Goal: Navigation & Orientation: Find specific page/section

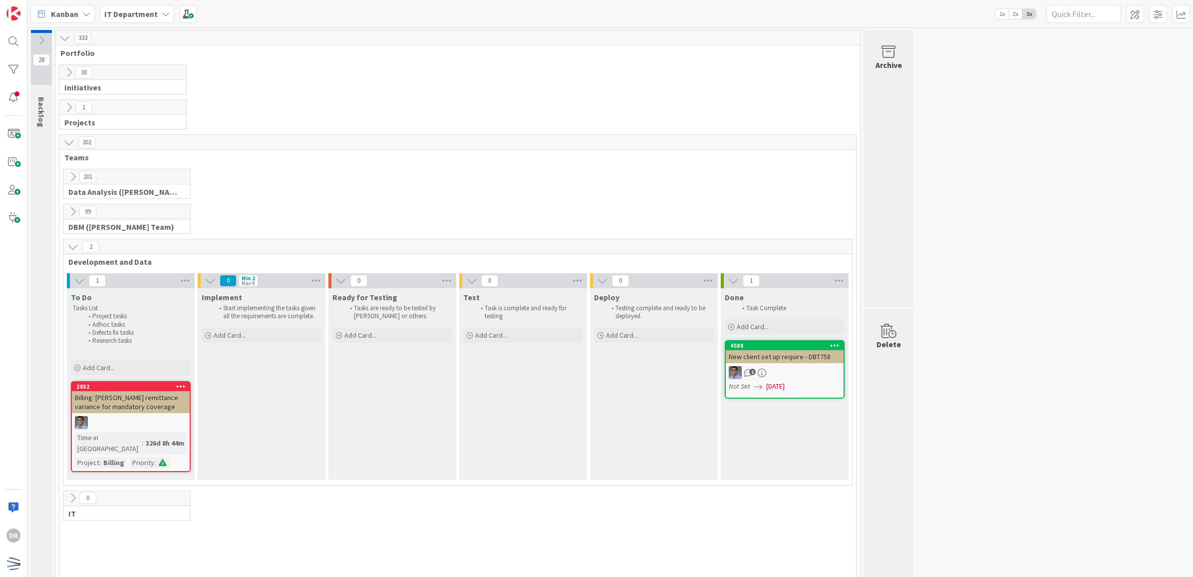
click at [1125, 306] on div "28 Backlog Enrollment is scheduled tentatively Project is scheduled tentatively…" at bounding box center [610, 310] width 1162 height 561
click at [72, 251] on icon at bounding box center [72, 246] width 11 height 11
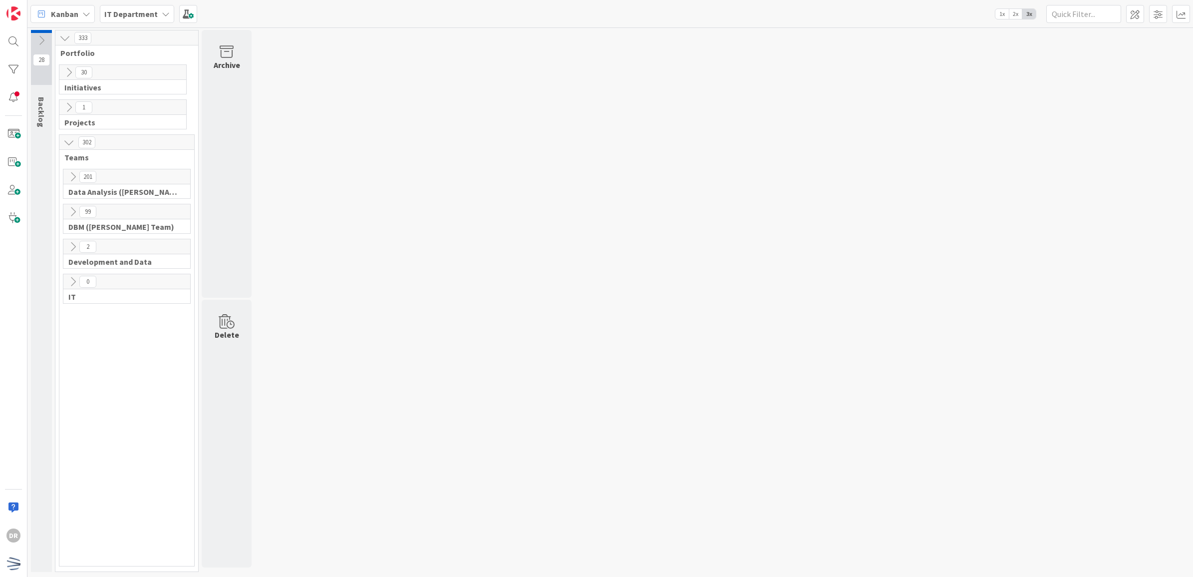
click at [70, 113] on button at bounding box center [68, 107] width 13 height 13
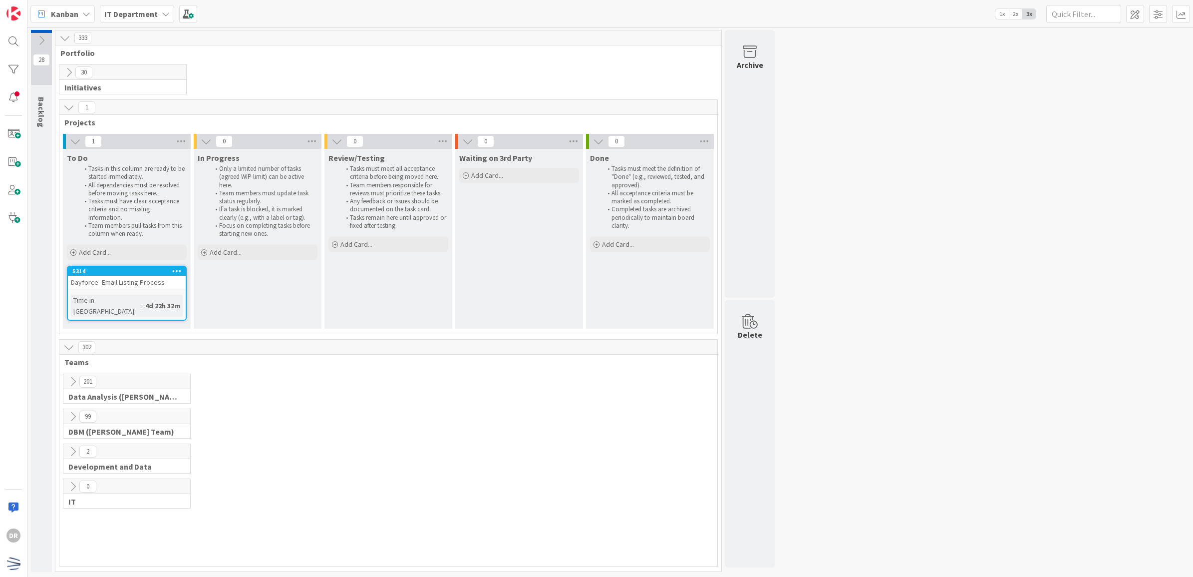
click at [144, 281] on div "Dayforce- Email Listing Process" at bounding box center [127, 282] width 118 height 13
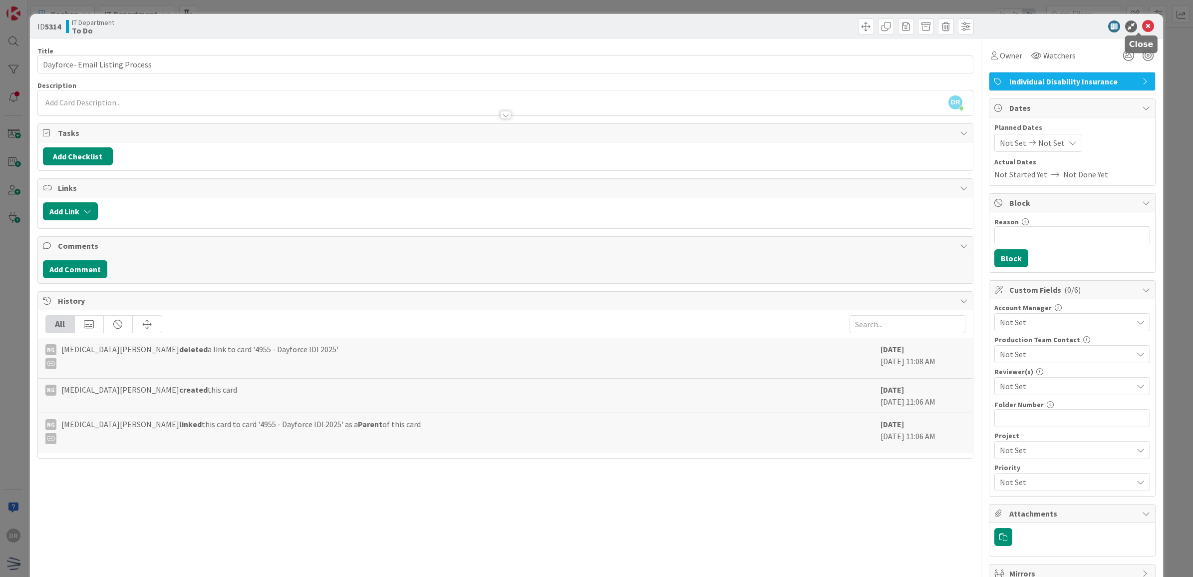
click at [1142, 25] on icon at bounding box center [1148, 26] width 12 height 12
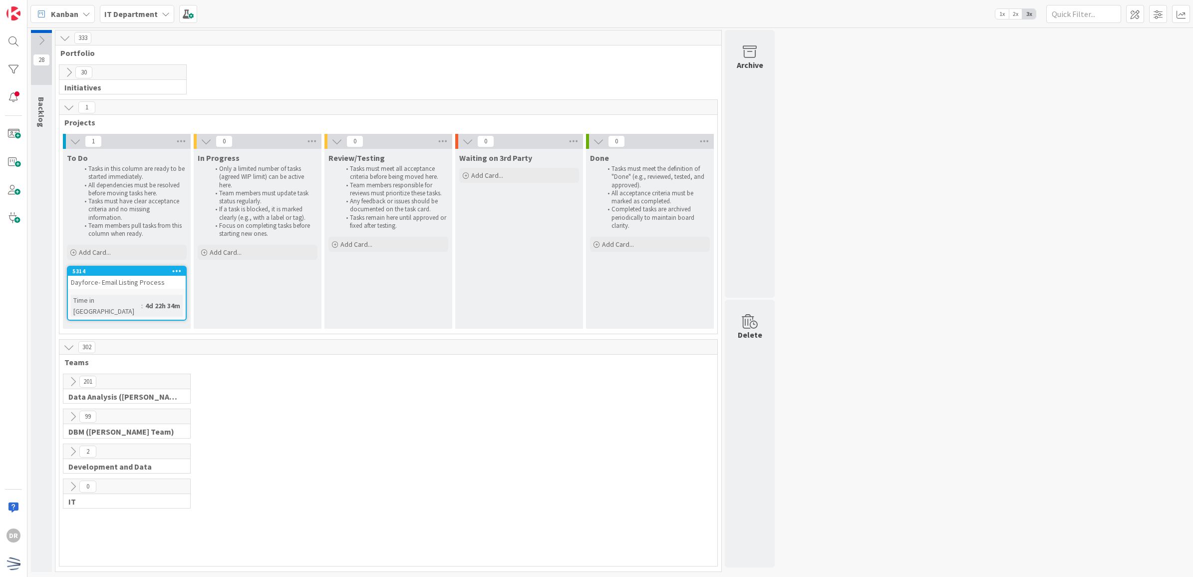
click at [177, 268] on icon at bounding box center [176, 270] width 9 height 7
click at [122, 265] on div "To Do Tasks in this column are ready to be started immediately. All dependencie…" at bounding box center [127, 239] width 128 height 180
click at [121, 271] on div "5314" at bounding box center [128, 271] width 113 height 7
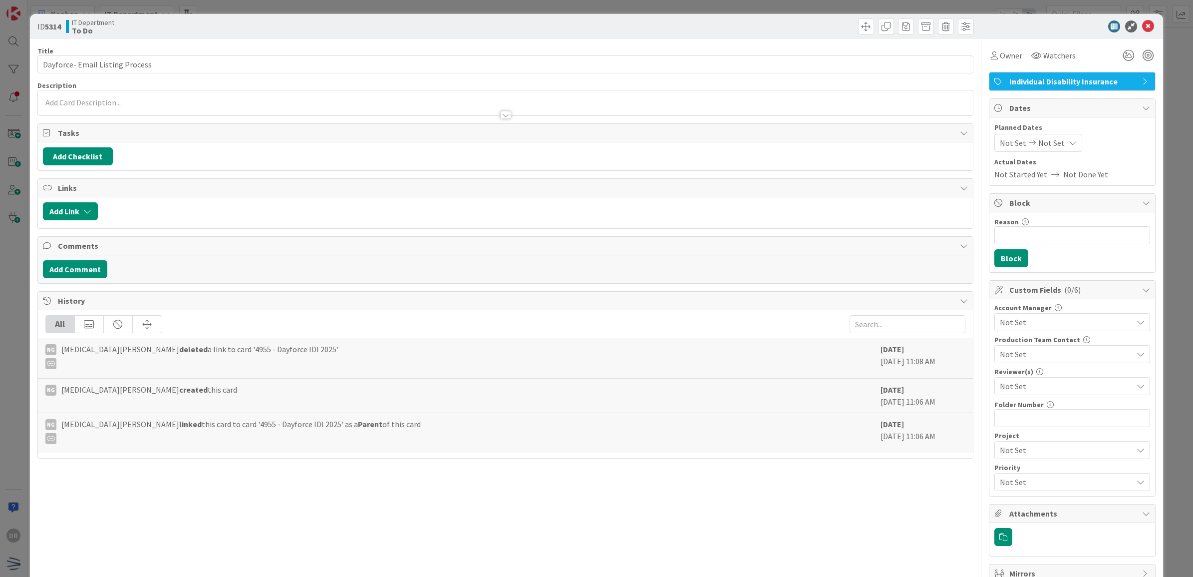
click at [1142, 83] on icon at bounding box center [1146, 81] width 8 height 8
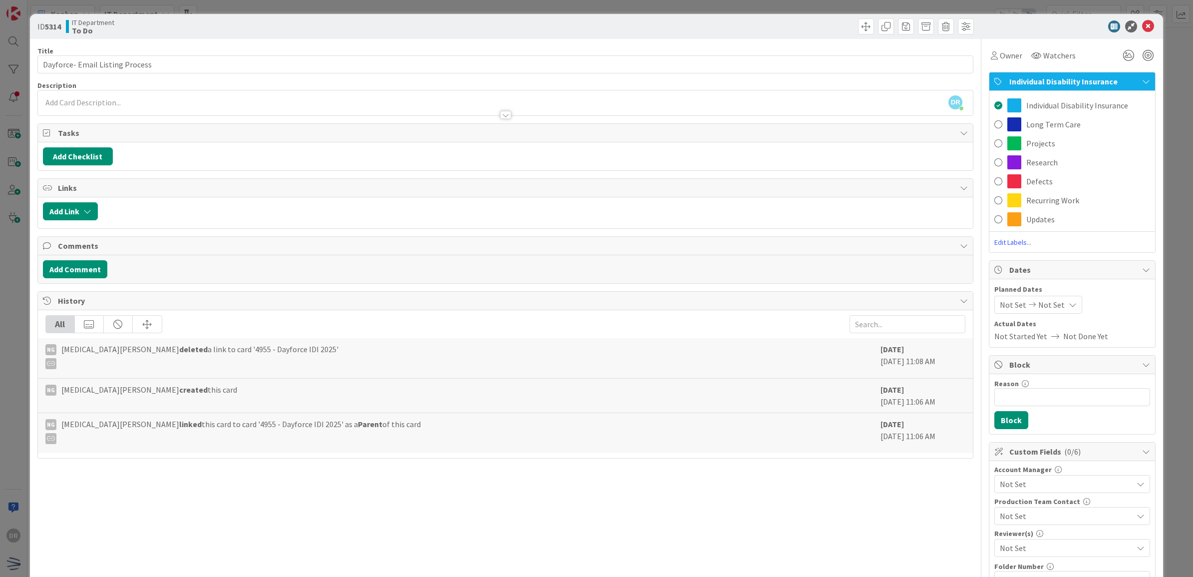
click at [1164, 205] on div "ID 5314 IT Department To Do Title 31 / 128 Dayforce- Email Listing Process Desc…" at bounding box center [596, 288] width 1193 height 577
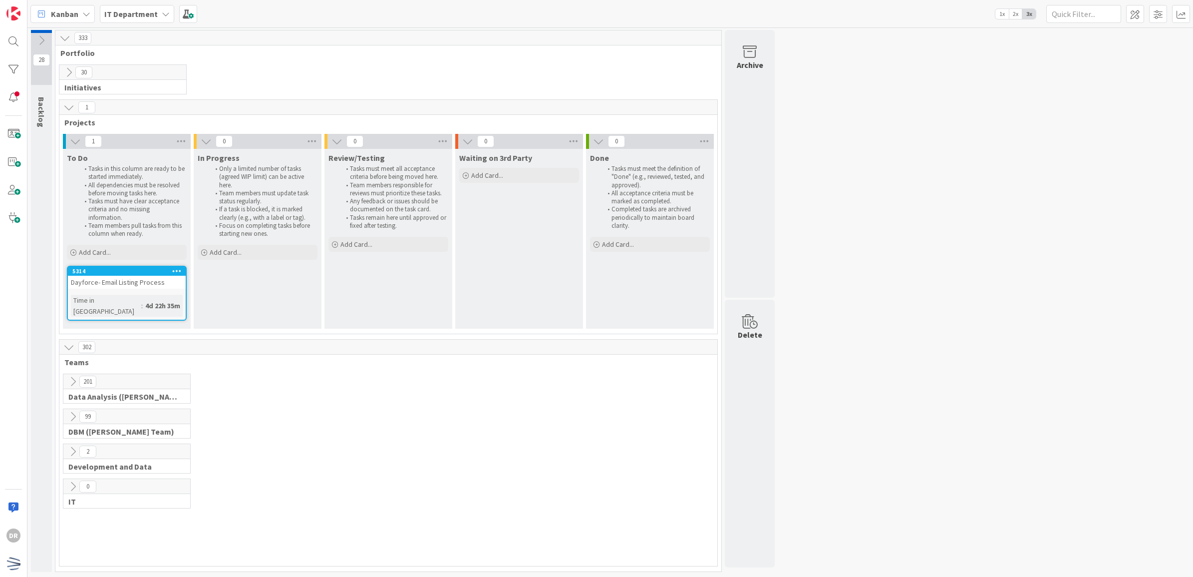
click at [75, 411] on icon at bounding box center [72, 416] width 11 height 11
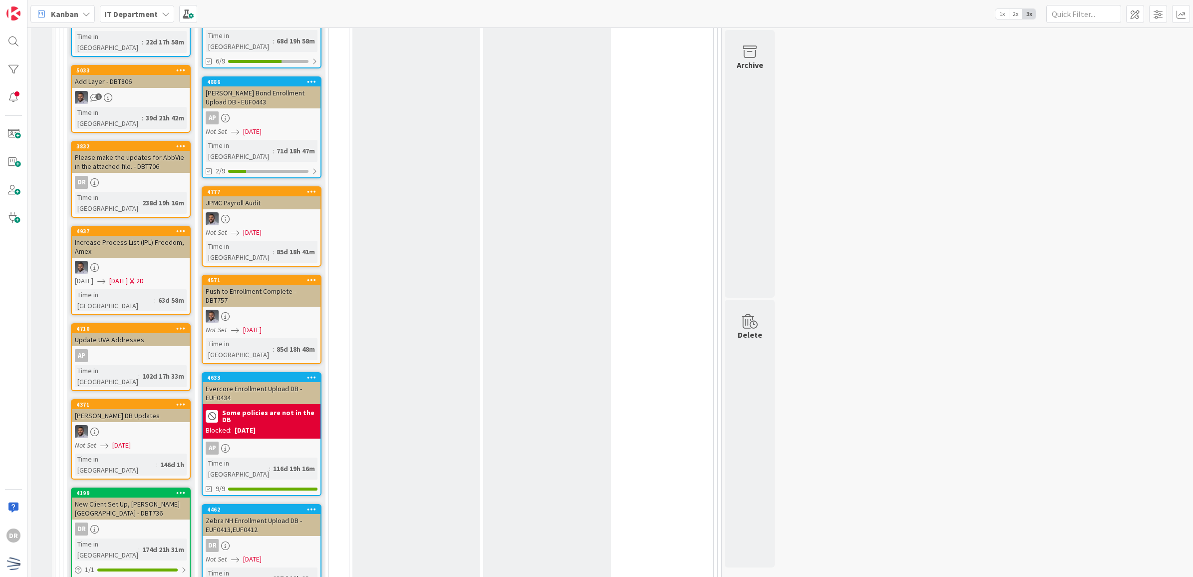
scroll to position [1418, 0]
